Goal: Information Seeking & Learning: Learn about a topic

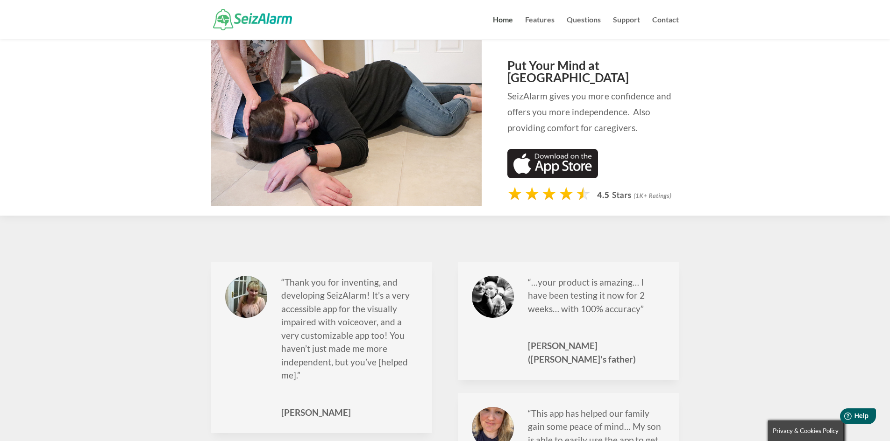
scroll to position [990, 0]
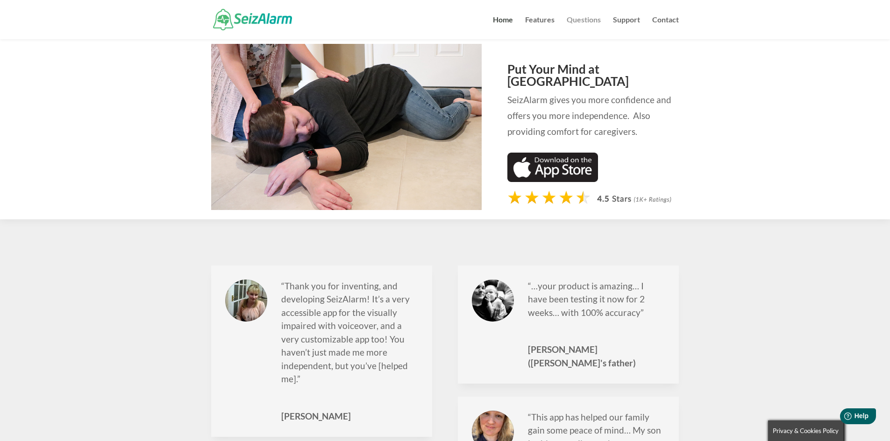
click at [580, 16] on link "Questions" at bounding box center [584, 27] width 34 height 23
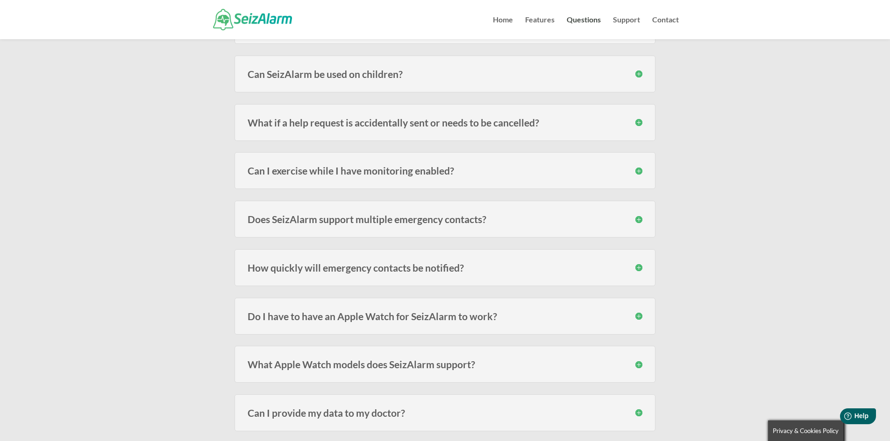
scroll to position [561, 0]
